Goal: Check status: Check status

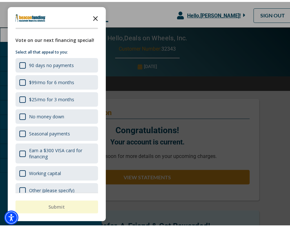
click at [96, 14] on icon "Close the survey" at bounding box center [95, 16] width 13 height 13
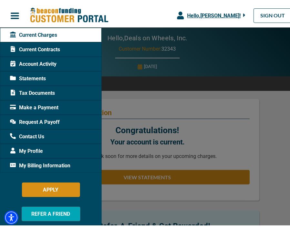
click at [40, 77] on span "Statements" at bounding box center [28, 77] width 36 height 8
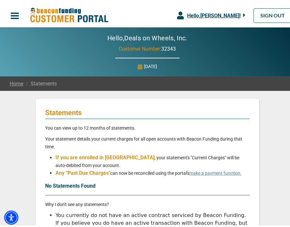
click at [178, 156] on span ", your statement's "Current Charges" will be auto-debited from your account." at bounding box center [148, 159] width 184 height 13
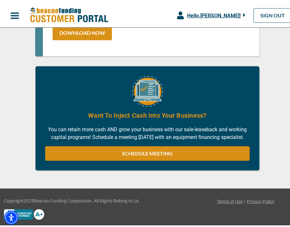
scroll to position [503, 0]
click at [14, 14] on span "button" at bounding box center [15, 14] width 10 height 10
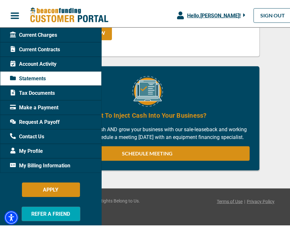
click at [21, 32] on span "Current Charges" at bounding box center [33, 33] width 47 height 8
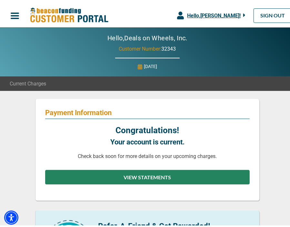
click at [135, 178] on button "VIEW STATEMENTS" at bounding box center [147, 175] width 205 height 15
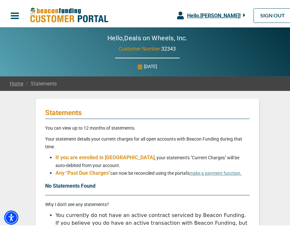
click at [14, 15] on span "button" at bounding box center [15, 14] width 10 height 10
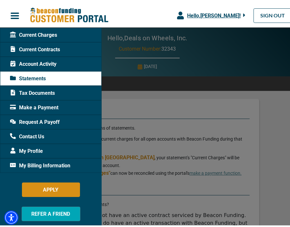
click at [39, 104] on span "Make a Payment" at bounding box center [34, 106] width 48 height 8
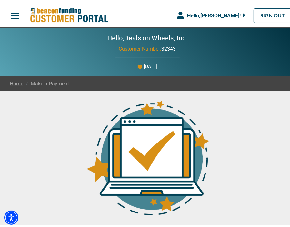
click at [14, 15] on span "button" at bounding box center [15, 14] width 10 height 10
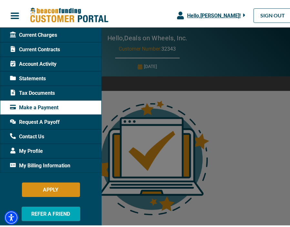
click at [30, 59] on span "Account Activity" at bounding box center [33, 62] width 46 height 8
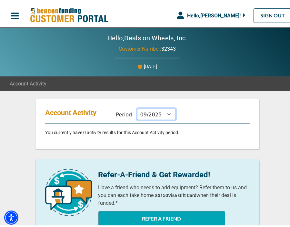
click at [163, 111] on select "10/2025 09/2025 08/2025 07/2025 06/2025 05/2025 04/2025 03/2025 02/2025 01/2025…" at bounding box center [156, 112] width 39 height 11
click at [137, 107] on select "10/2025 09/2025 08/2025 07/2025 06/2025 05/2025 04/2025 03/2025 02/2025 01/2025…" at bounding box center [156, 112] width 39 height 11
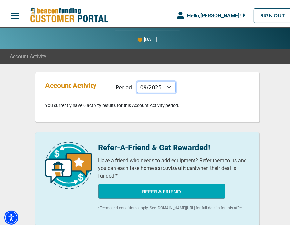
scroll to position [42, 0]
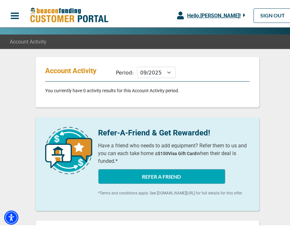
click at [190, 77] on div "Period: 10/2025 09/2025 08/2025 07/2025 06/2025 05/2025 04/2025 03/2025 02/2025…" at bounding box center [183, 72] width 142 height 15
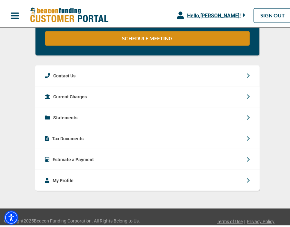
scroll to position [488, 0]
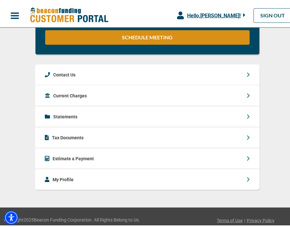
click at [247, 117] on icon at bounding box center [248, 115] width 3 height 5
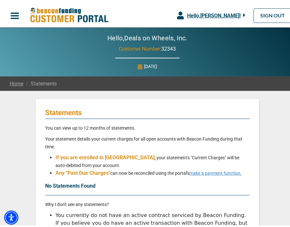
click at [216, 173] on link "make a payment function." at bounding box center [215, 171] width 52 height 5
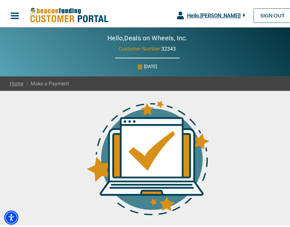
click at [15, 82] on link "Home" at bounding box center [17, 82] width 14 height 8
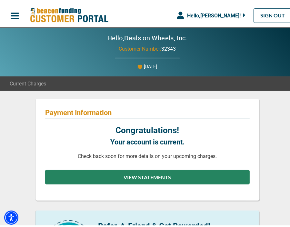
click at [131, 171] on button "VIEW STATEMENTS" at bounding box center [147, 175] width 205 height 15
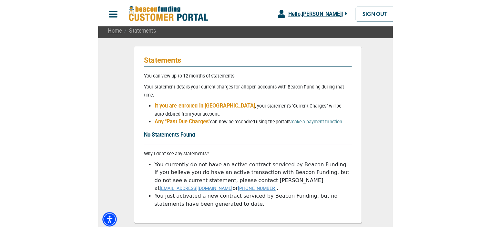
scroll to position [56, 0]
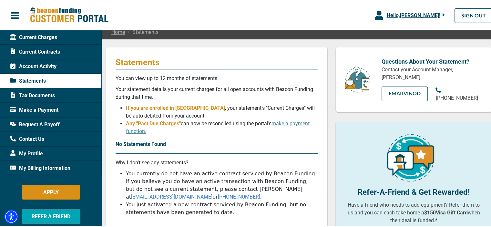
click at [38, 66] on span "Account Activity" at bounding box center [33, 66] width 46 height 8
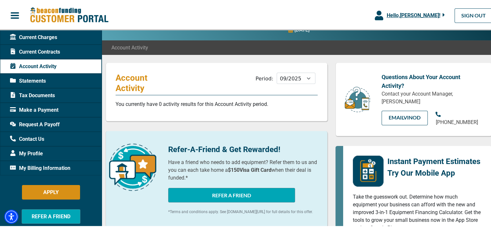
scroll to position [48, 0]
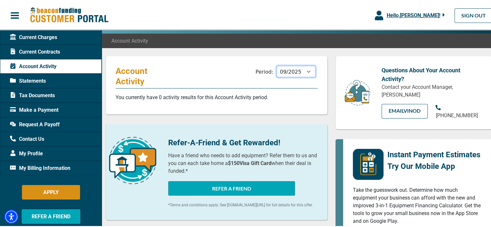
click at [288, 73] on select "10/2025 09/2025 08/2025 07/2025 06/2025 05/2025 04/2025 03/2025 02/2025 01/2025…" at bounding box center [296, 70] width 39 height 11
select select "08/2025"
click at [277, 65] on select "10/2025 09/2025 08/2025 07/2025 06/2025 05/2025 04/2025 03/2025 02/2025 01/2025…" at bounding box center [296, 70] width 39 height 11
click at [35, 80] on span "Statements" at bounding box center [28, 80] width 36 height 8
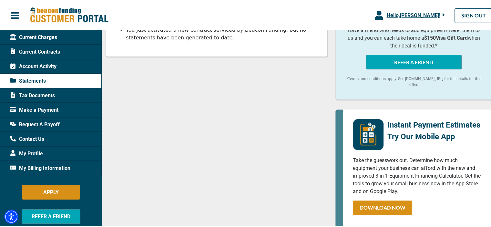
scroll to position [230, 0]
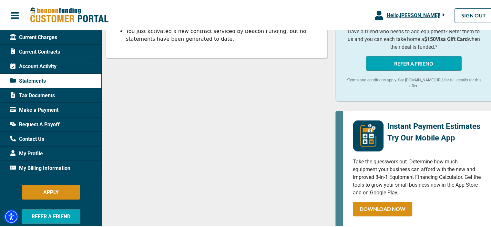
click at [41, 109] on span "Make a Payment" at bounding box center [34, 109] width 48 height 8
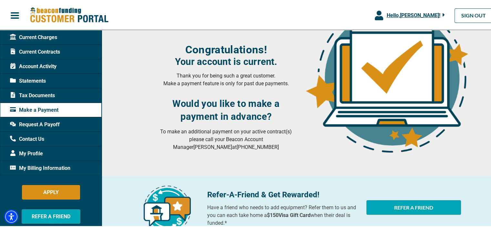
scroll to position [98, 0]
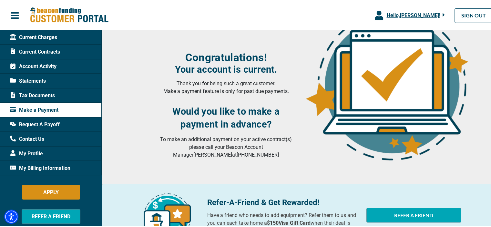
click at [15, 17] on span "button" at bounding box center [15, 15] width 10 height 10
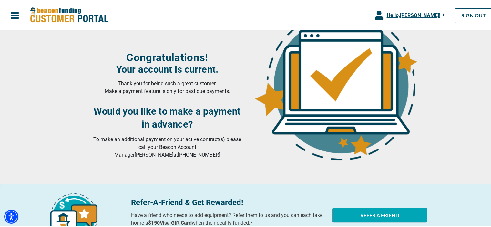
click at [15, 17] on span "button" at bounding box center [15, 15] width 10 height 10
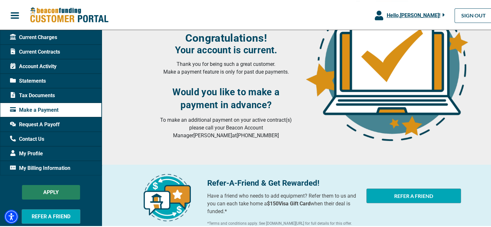
scroll to position [117, 0]
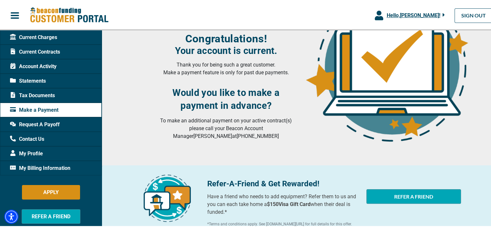
click at [38, 81] on span "Statements" at bounding box center [28, 80] width 36 height 8
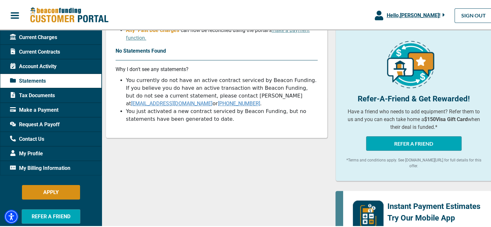
scroll to position [149, 0]
click at [26, 64] on span "Account Activity" at bounding box center [33, 66] width 46 height 8
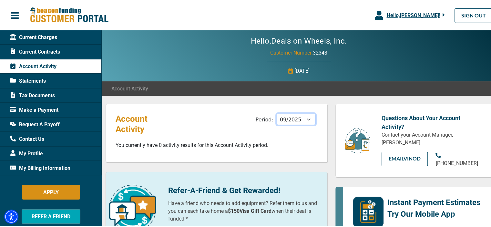
click at [295, 119] on select "10/2025 09/2025 08/2025 07/2025 06/2025 05/2025 04/2025 03/2025 02/2025 01/2025…" at bounding box center [296, 118] width 39 height 11
select select "11/2024"
click at [277, 113] on select "10/2025 09/2025 08/2025 07/2025 06/2025 05/2025 04/2025 03/2025 02/2025 01/2025…" at bounding box center [296, 118] width 39 height 11
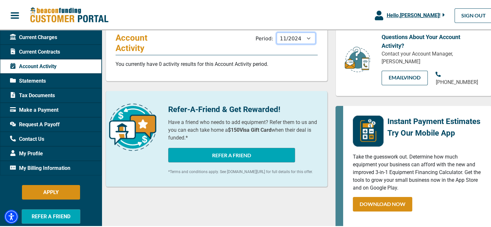
scroll to position [88, 0]
